Goal: Transaction & Acquisition: Download file/media

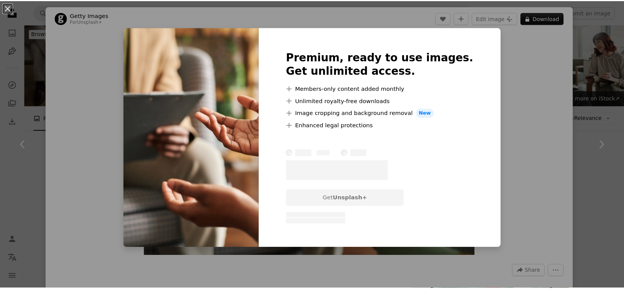
scroll to position [405, 0]
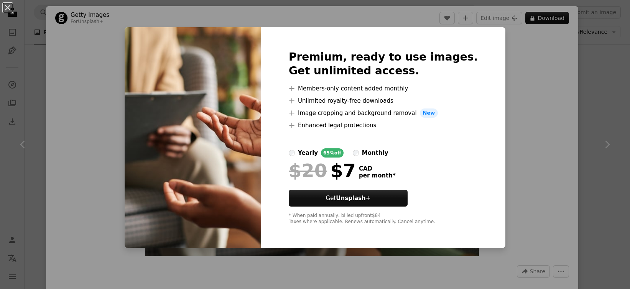
click at [541, 163] on div "An X shape Premium, ready to use images. Get unlimited access. A plus sign Memb…" at bounding box center [315, 144] width 630 height 289
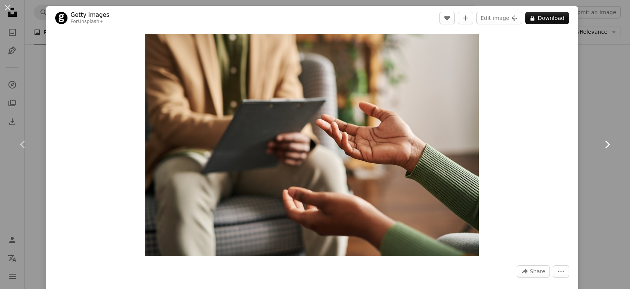
click at [590, 110] on link "Chevron right" at bounding box center [607, 145] width 46 height 74
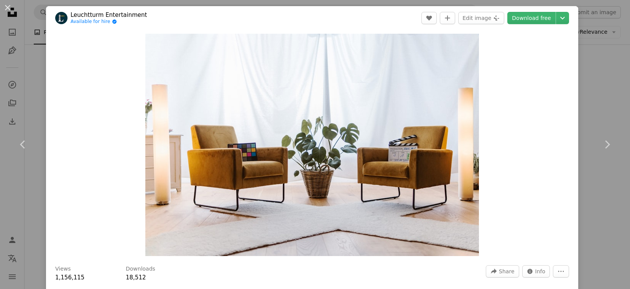
click at [597, 95] on div "An X shape Chevron left Chevron right Leuchtturm Entertainment Available for hi…" at bounding box center [315, 144] width 630 height 289
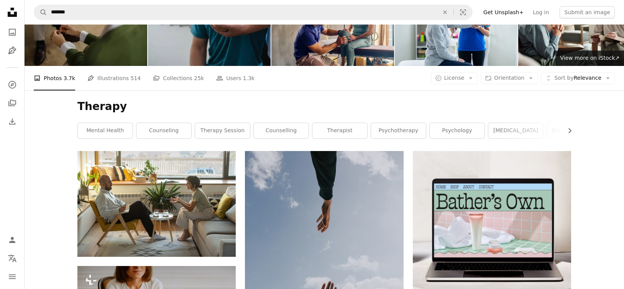
scroll to position [225, 0]
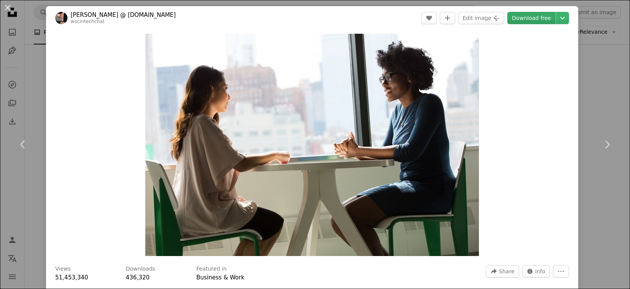
click at [531, 20] on link "Download free" at bounding box center [531, 18] width 48 height 12
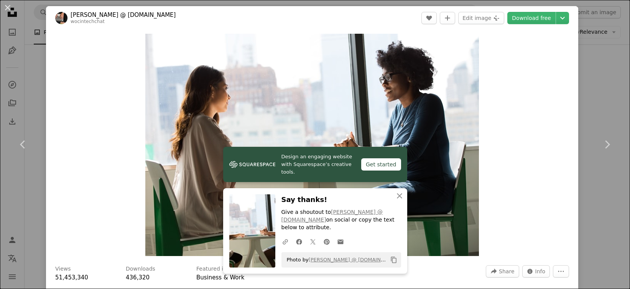
click at [599, 66] on div "An X shape Chevron left Chevron right Design an engaging website with Squarespa…" at bounding box center [315, 144] width 630 height 289
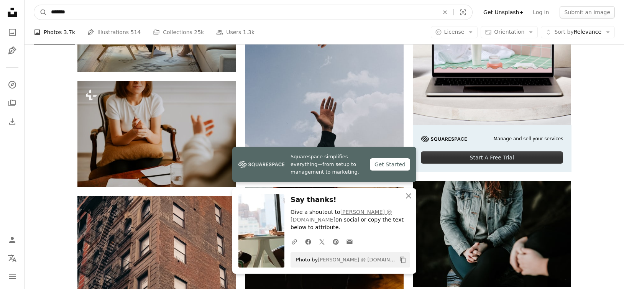
click at [81, 10] on input "*******" at bounding box center [242, 12] width 390 height 15
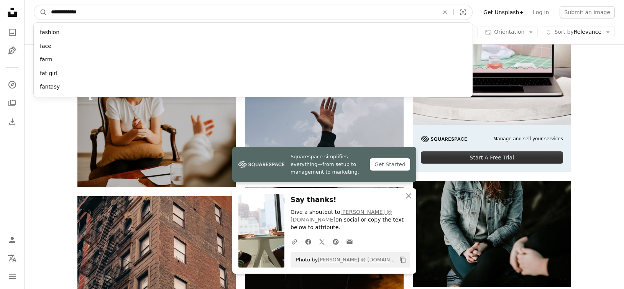
type input "**********"
click button "A magnifying glass" at bounding box center [40, 12] width 13 height 15
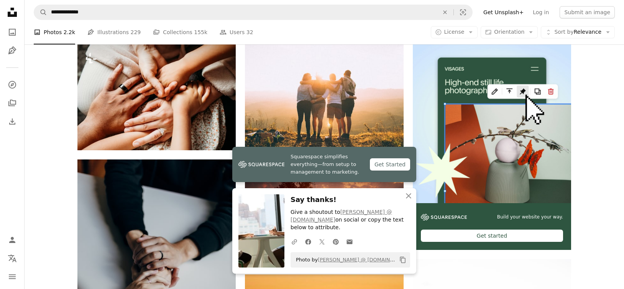
scroll to position [197, 0]
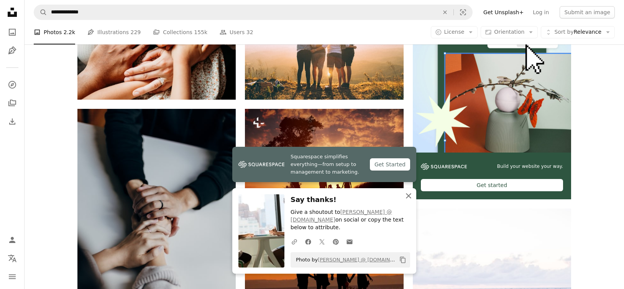
click at [411, 196] on icon "An X shape" at bounding box center [408, 195] width 9 height 9
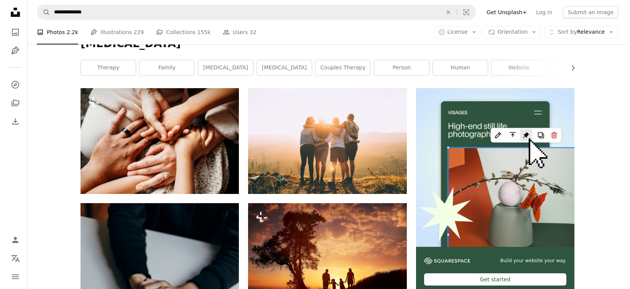
scroll to position [48, 0]
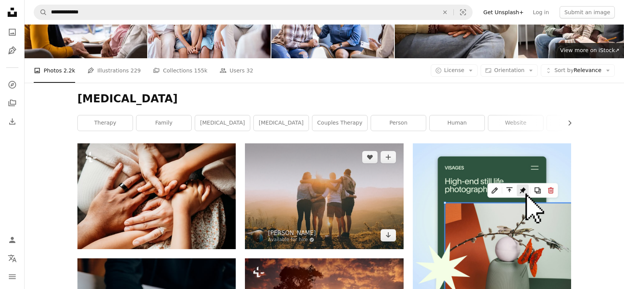
click at [349, 143] on img at bounding box center [324, 195] width 158 height 105
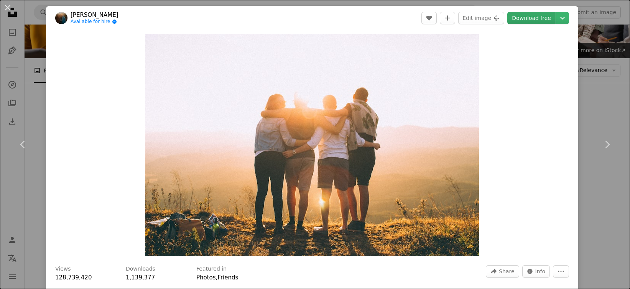
click at [517, 20] on link "Download free" at bounding box center [531, 18] width 48 height 12
